Goal: Contribute content: Contribute content

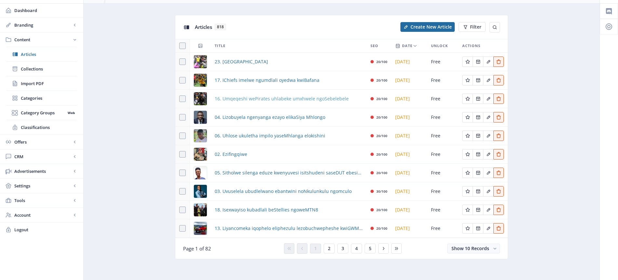
scroll to position [20, 0]
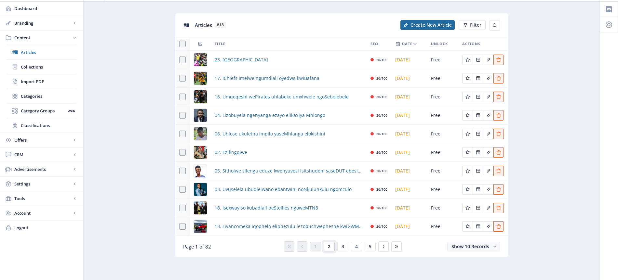
click at [329, 247] on span "2" at bounding box center [329, 246] width 3 height 5
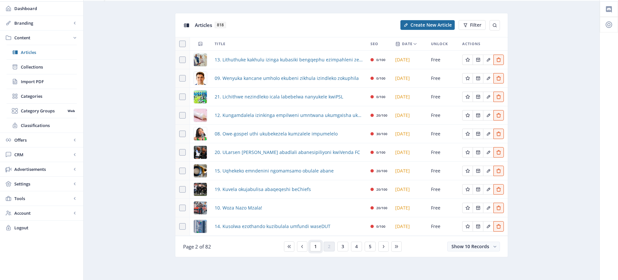
click at [315, 247] on span "1" at bounding box center [315, 246] width 3 height 5
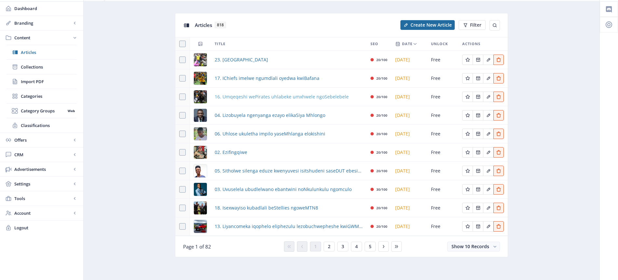
click at [321, 99] on span "16. Umqeqeshi wePirates uhlabeke umxhwele ngoSebelebele" at bounding box center [282, 97] width 134 height 8
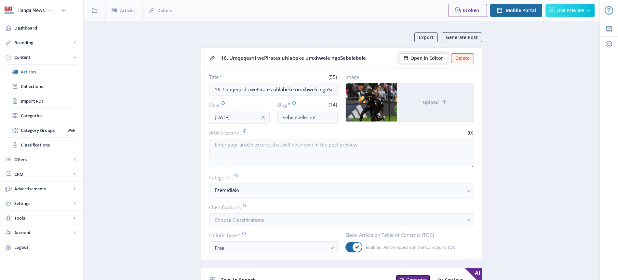
click at [417, 58] on span "Open in Editor" at bounding box center [427, 58] width 33 height 5
click at [29, 74] on span "Articles" at bounding box center [49, 72] width 56 height 7
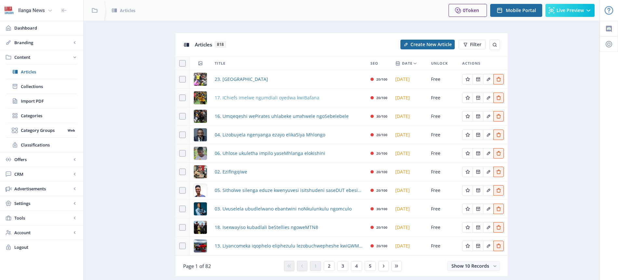
click at [258, 100] on span "17. IChiefs imelwe ngumdlali oyedwa kwiBafana" at bounding box center [267, 98] width 105 height 8
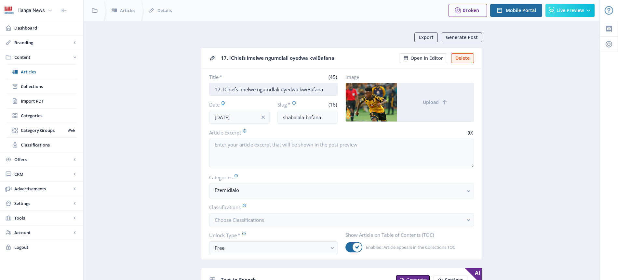
click at [274, 89] on input "17. IChiefs imelwe ngumdlali oyedwa kwiBafana" at bounding box center [273, 89] width 129 height 13
drag, startPoint x: 263, startPoint y: 89, endPoint x: 270, endPoint y: 89, distance: 6.5
click at [270, 89] on input "17. IChiefs imelwe ngumdlali oyedwa kwiBafana" at bounding box center [273, 89] width 129 height 13
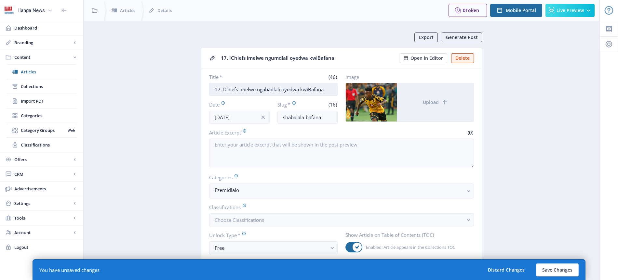
drag, startPoint x: 299, startPoint y: 89, endPoint x: 282, endPoint y: 89, distance: 16.9
click at [282, 89] on input "17. IChiefs imelwe ngabadlali oyedwa kwiBafana" at bounding box center [273, 89] width 129 height 13
type input "17. IChiefs imelwe ngabadlali ababili kwiBafana"
click at [430, 59] on span "Open in Editor" at bounding box center [427, 58] width 33 height 5
click at [558, 271] on button "Save Changes" at bounding box center [557, 270] width 43 height 13
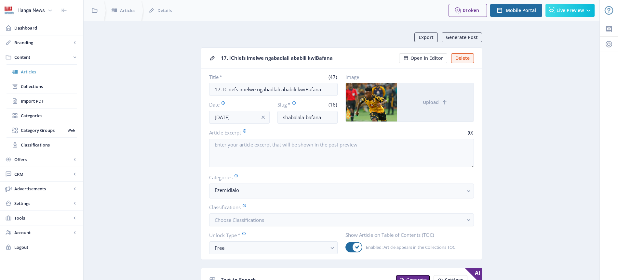
click at [36, 73] on span "Articles" at bounding box center [49, 72] width 56 height 7
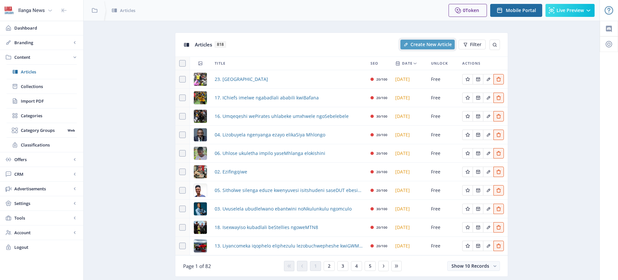
click at [429, 45] on span "Create New Article" at bounding box center [431, 44] width 41 height 5
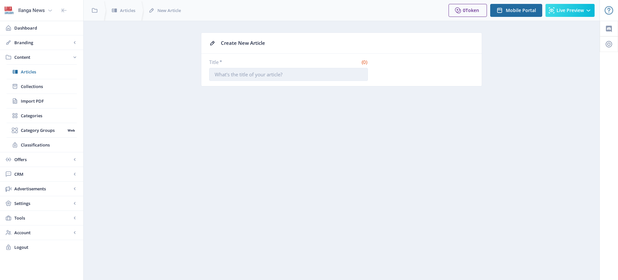
click at [235, 71] on input "Title *" at bounding box center [288, 74] width 159 height 13
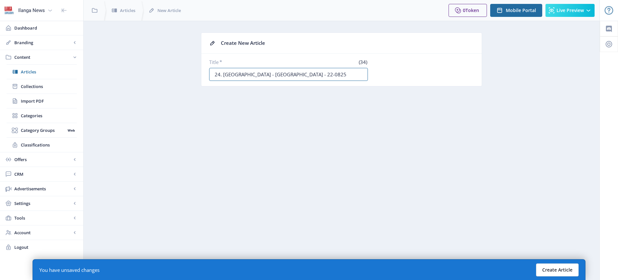
type input "24. [GEOGRAPHIC_DATA] - [GEOGRAPHIC_DATA] - 22-0825"
click at [568, 273] on button "Create Article" at bounding box center [557, 270] width 43 height 13
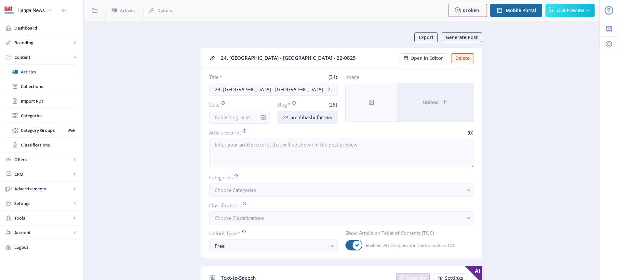
click at [315, 120] on input "24-amahhashi-fairview-220825" at bounding box center [308, 117] width 61 height 13
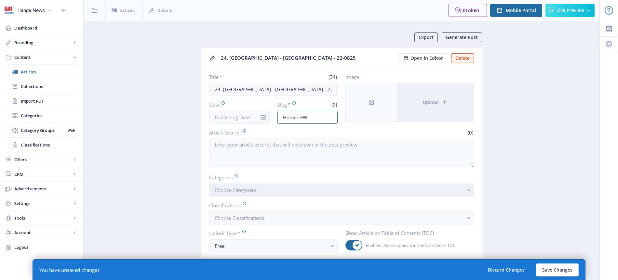
type input "Horses-FW"
click at [238, 189] on span "Choose Categories" at bounding box center [235, 190] width 41 height 7
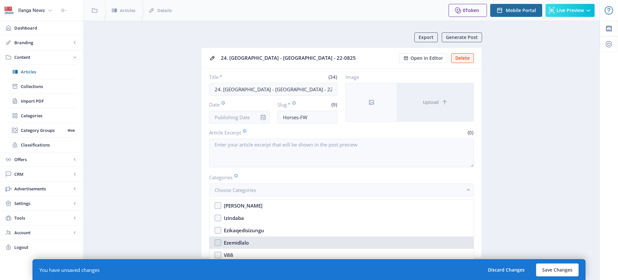
click at [244, 243] on div "Ezemidlalo" at bounding box center [236, 243] width 25 height 8
checkbox input "true"
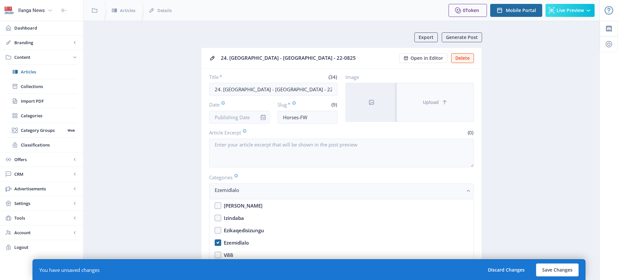
click at [436, 103] on span "Upload" at bounding box center [431, 102] width 16 height 5
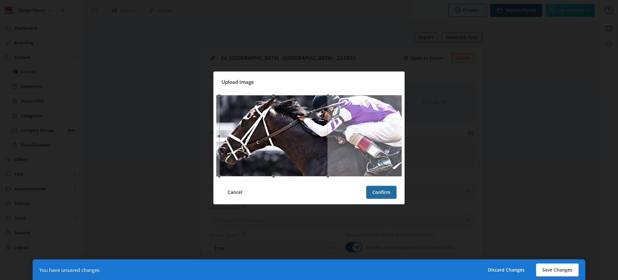
drag, startPoint x: 328, startPoint y: 129, endPoint x: 293, endPoint y: 126, distance: 35.6
click at [293, 126] on div at bounding box center [273, 135] width 108 height 81
drag, startPoint x: 329, startPoint y: 137, endPoint x: 356, endPoint y: 136, distance: 27.0
click at [356, 136] on div at bounding box center [308, 136] width 185 height 83
click at [388, 192] on button "Confirm" at bounding box center [381, 192] width 30 height 13
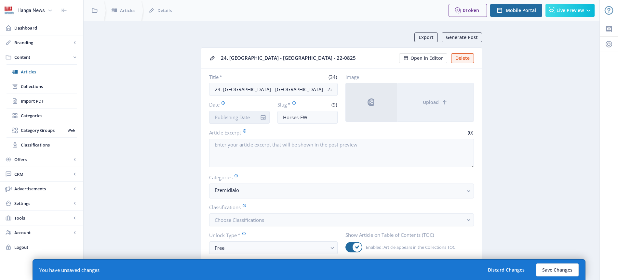
click at [250, 118] on input "Date" at bounding box center [239, 117] width 61 height 13
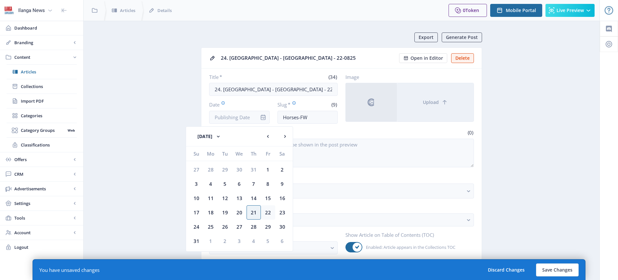
click at [268, 212] on div "22" at bounding box center [268, 213] width 14 height 14
type input "[DATE]"
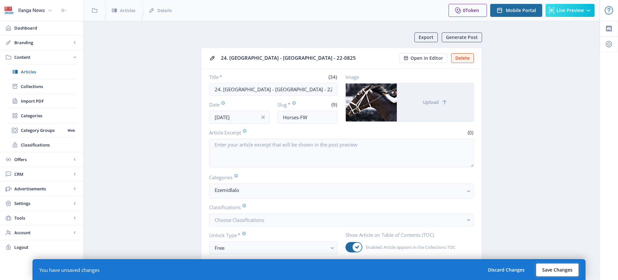
click at [564, 268] on button "Save Changes" at bounding box center [557, 270] width 43 height 13
type input "horses-fw"
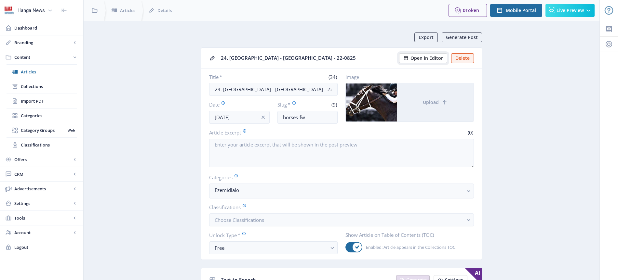
click at [433, 59] on span "Open in Editor" at bounding box center [427, 58] width 33 height 5
click at [36, 73] on span "Articles" at bounding box center [49, 72] width 56 height 7
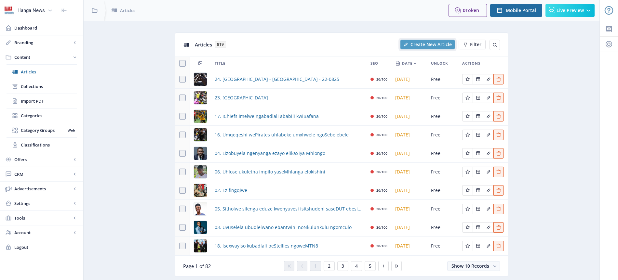
click at [437, 44] on span "Create New Article" at bounding box center [431, 44] width 41 height 5
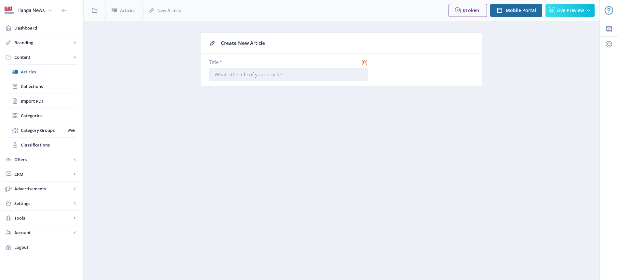
click at [258, 73] on input "Title *" at bounding box center [288, 74] width 159 height 13
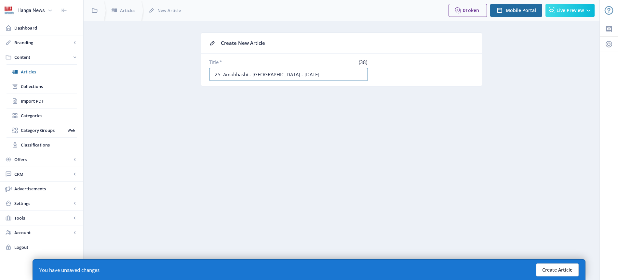
type input "25. Amahhashi - [GEOGRAPHIC_DATA] - [DATE]"
click at [558, 267] on button "Create Article" at bounding box center [557, 270] width 43 height 13
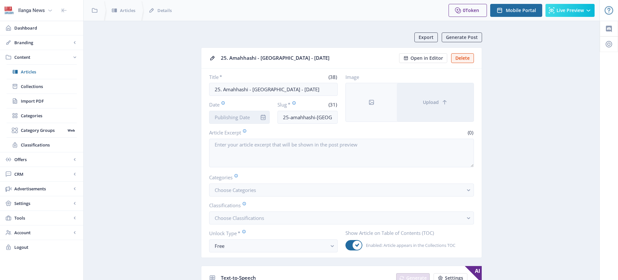
click at [240, 116] on input "Date" at bounding box center [239, 117] width 61 height 13
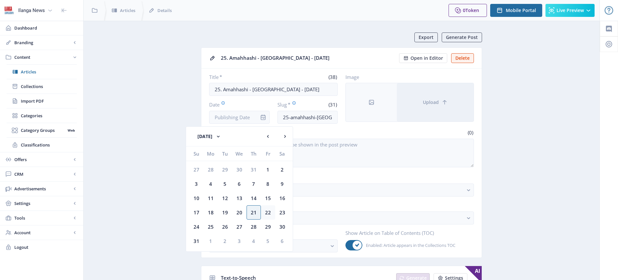
click at [268, 212] on div "22" at bounding box center [268, 213] width 14 height 14
type input "[DATE]"
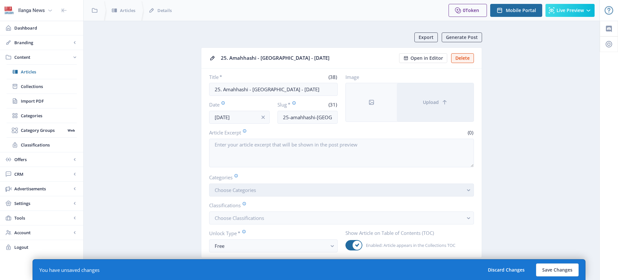
click at [243, 190] on span "Choose Categories" at bounding box center [235, 190] width 41 height 7
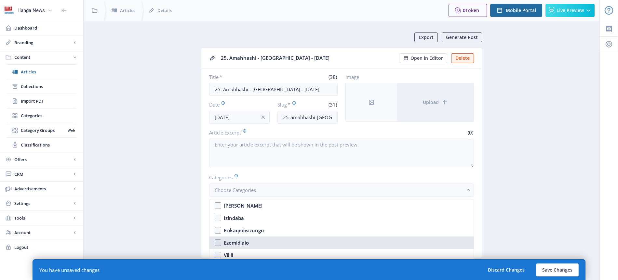
click at [243, 240] on div "Ezemidlalo" at bounding box center [236, 243] width 25 height 8
checkbox input "true"
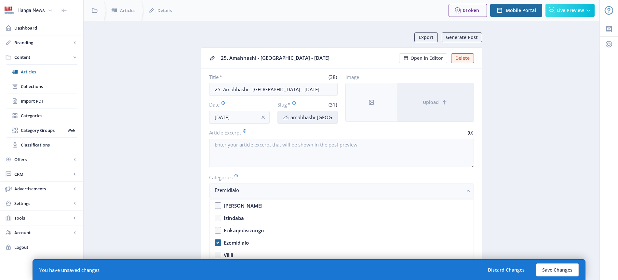
click at [311, 114] on input "25-amahhashi-[GEOGRAPHIC_DATA]-230825" at bounding box center [308, 117] width 61 height 13
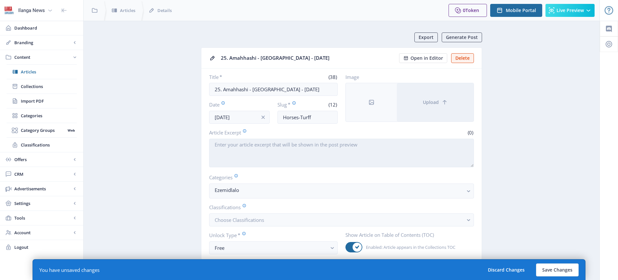
click at [404, 154] on textarea "Article Excerpt" at bounding box center [341, 153] width 265 height 29
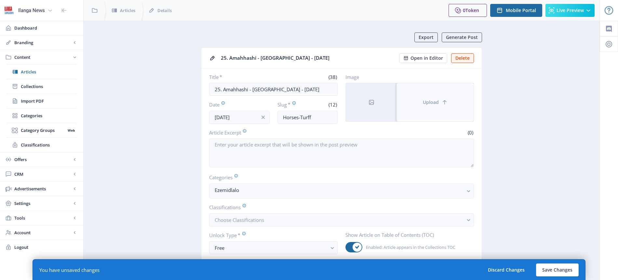
click at [436, 102] on span "Upload" at bounding box center [431, 102] width 16 height 5
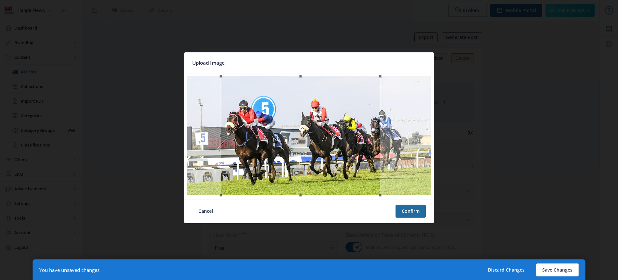
drag, startPoint x: 329, startPoint y: 137, endPoint x: 324, endPoint y: 136, distance: 4.6
click at [324, 136] on div at bounding box center [300, 135] width 159 height 119
click at [412, 211] on button "Confirm" at bounding box center [411, 211] width 30 height 13
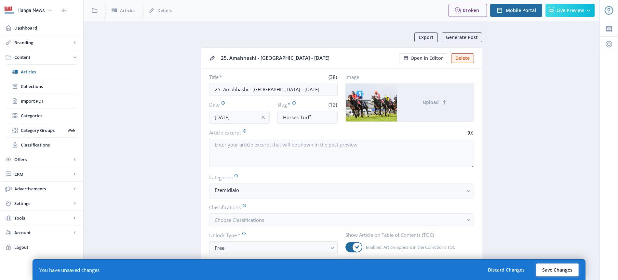
click at [557, 269] on button "Save Changes" at bounding box center [557, 270] width 43 height 13
type input "horses-turff"
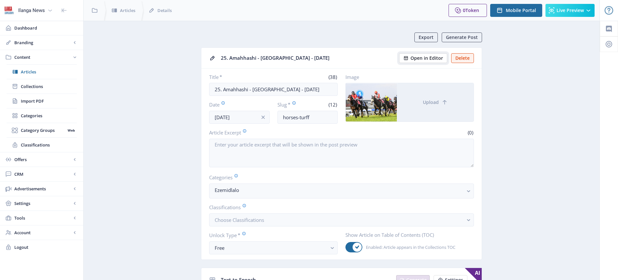
click at [428, 57] on span "Open in Editor" at bounding box center [427, 58] width 33 height 5
click at [35, 71] on span "Articles" at bounding box center [49, 72] width 56 height 7
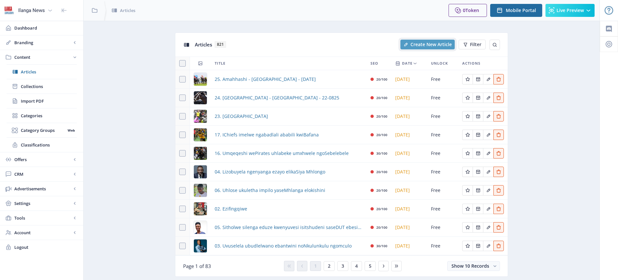
click at [439, 46] on span "Create New Article" at bounding box center [431, 44] width 41 height 5
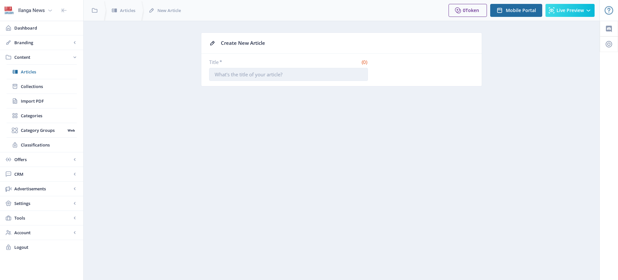
click at [274, 74] on input "Title *" at bounding box center [288, 74] width 159 height 13
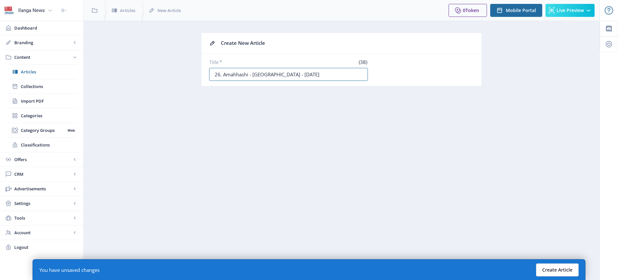
type input "26. Amahhashi - [GEOGRAPHIC_DATA] - [DATE]"
click at [558, 270] on button "Create Article" at bounding box center [557, 270] width 43 height 13
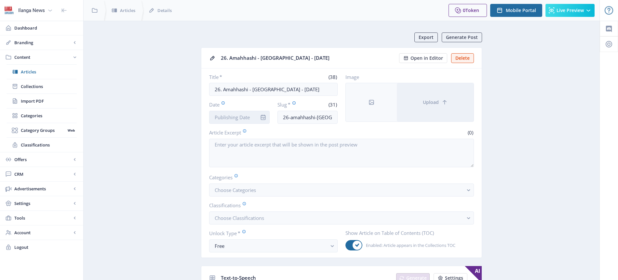
click at [246, 117] on input "Date" at bounding box center [239, 117] width 61 height 13
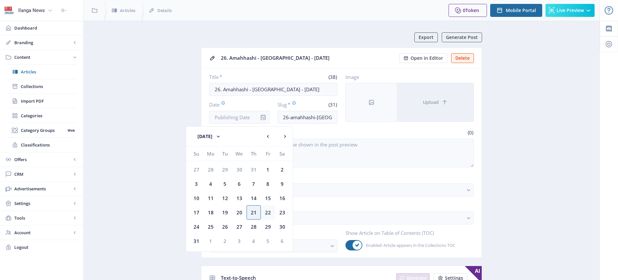
click at [268, 211] on div "22" at bounding box center [268, 213] width 14 height 14
type input "[DATE]"
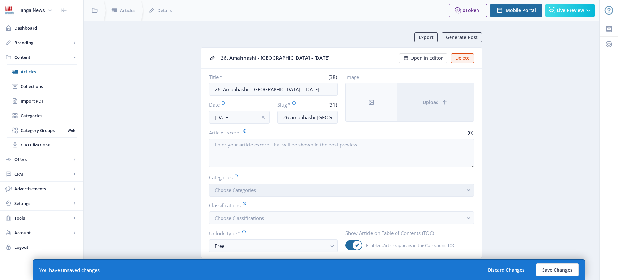
click at [243, 191] on span "Choose Categories" at bounding box center [235, 190] width 41 height 7
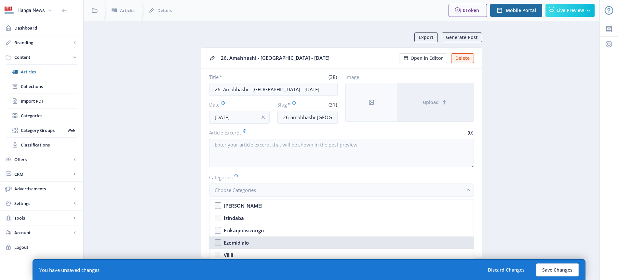
click at [245, 240] on div "Ezemidlalo" at bounding box center [236, 243] width 25 height 8
checkbox input "true"
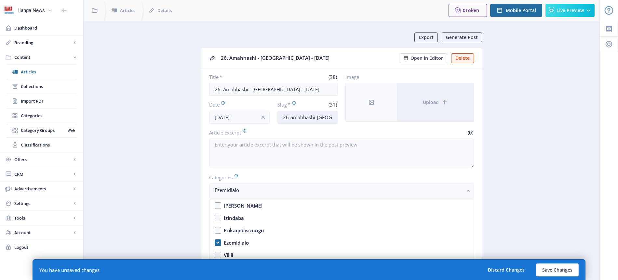
click at [314, 118] on input "26-amahhashi-[GEOGRAPHIC_DATA]-240822" at bounding box center [308, 117] width 61 height 13
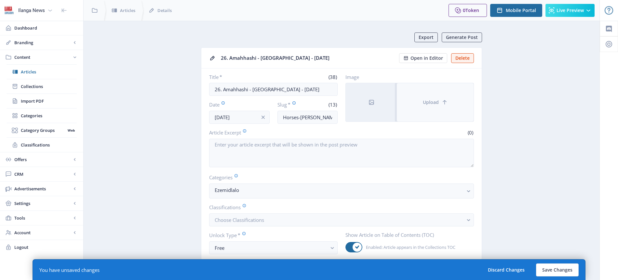
click at [433, 102] on span "Upload" at bounding box center [431, 102] width 16 height 5
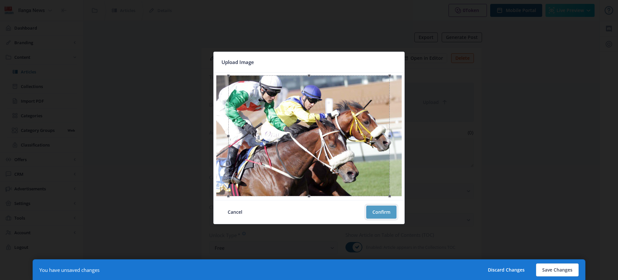
click at [383, 213] on button "Confirm" at bounding box center [381, 212] width 30 height 13
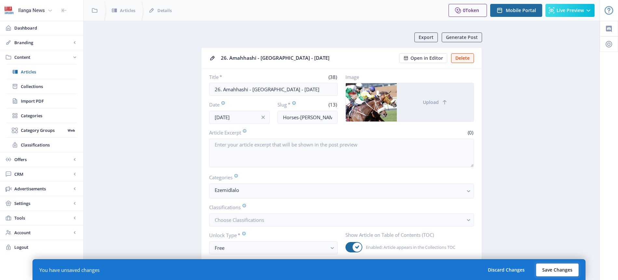
click at [563, 272] on button "Save Changes" at bounding box center [557, 270] width 43 height 13
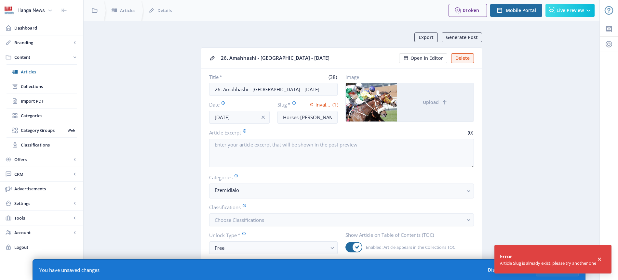
click at [314, 121] on input "Horses-[PERSON_NAME]" at bounding box center [308, 117] width 61 height 13
drag, startPoint x: 319, startPoint y: 118, endPoint x: 304, endPoint y: 118, distance: 15.0
click at [304, 118] on input "Horses-[PERSON_NAME]" at bounding box center [308, 117] width 61 height 13
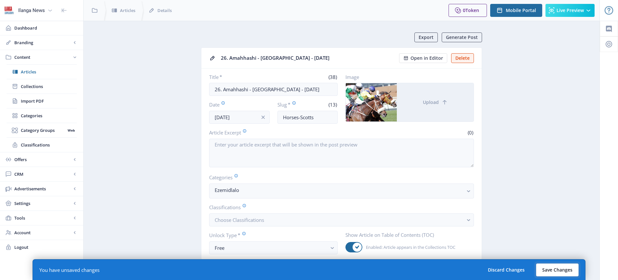
click at [566, 268] on button "Save Changes" at bounding box center [557, 270] width 43 height 13
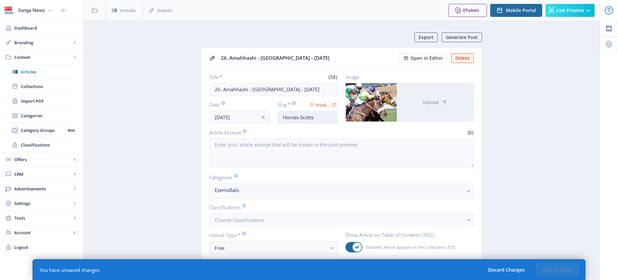
click at [316, 118] on input "Horses-Scotts" at bounding box center [308, 117] width 61 height 13
click at [560, 272] on button "Save Changes" at bounding box center [557, 270] width 43 height 13
type input "horses-[PERSON_NAME]"
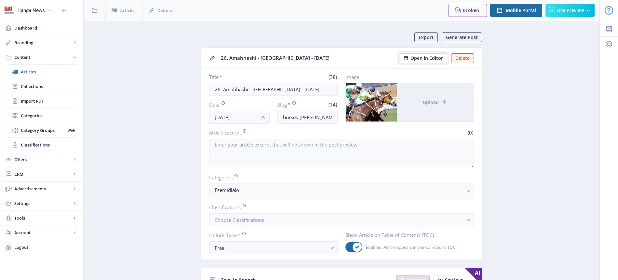
click at [422, 57] on span "Open in Editor" at bounding box center [427, 58] width 33 height 5
click at [36, 72] on span "Articles" at bounding box center [49, 72] width 56 height 7
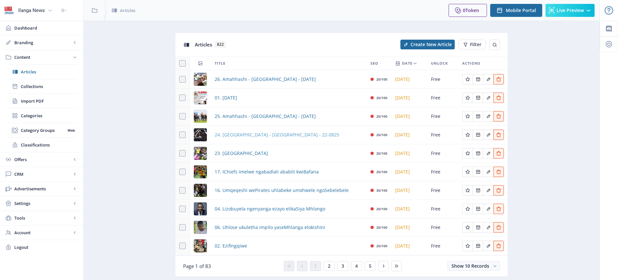
click at [252, 135] on span "24. [GEOGRAPHIC_DATA] - [GEOGRAPHIC_DATA] - 22-0825" at bounding box center [277, 135] width 125 height 8
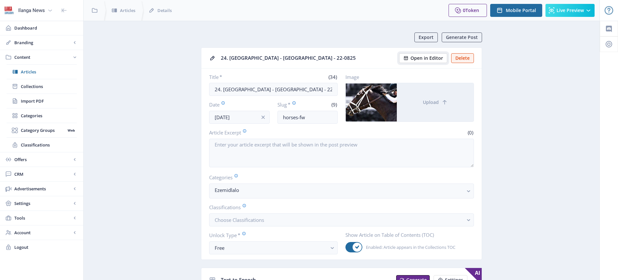
click at [429, 60] on span "Open in Editor" at bounding box center [427, 58] width 33 height 5
click at [38, 71] on span "Articles" at bounding box center [49, 72] width 56 height 7
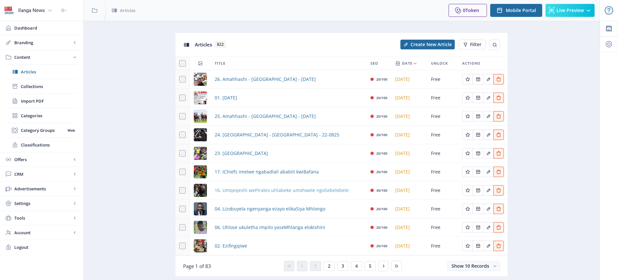
click at [260, 188] on span "16. Umqeqeshi wePirates uhlabeke umxhwele ngoSebelebele" at bounding box center [282, 191] width 134 height 8
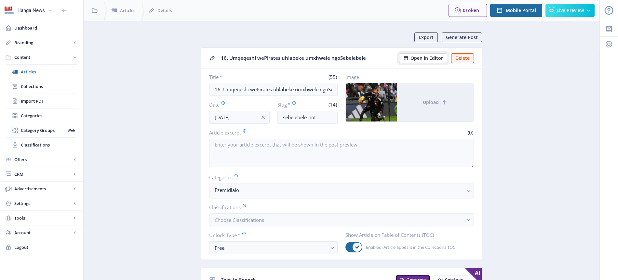
click at [428, 59] on span "Open in Editor" at bounding box center [427, 58] width 33 height 5
click at [29, 73] on span "Articles" at bounding box center [49, 72] width 56 height 7
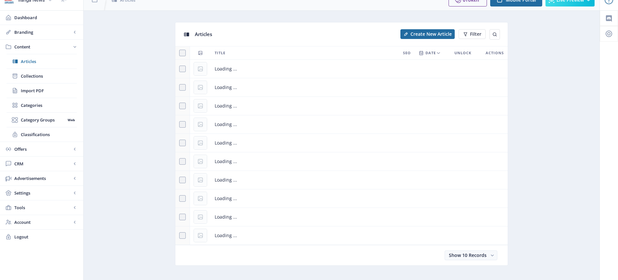
scroll to position [19, 0]
